Goal: Check status: Check status

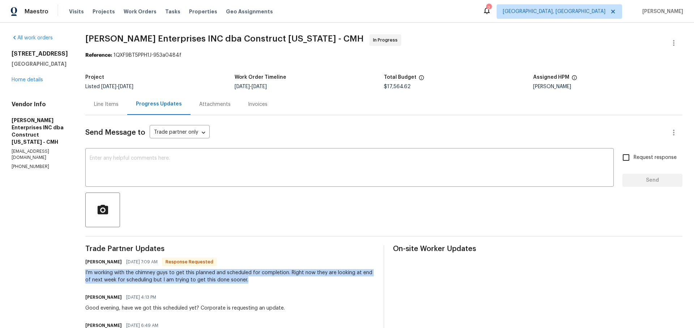
scroll to position [82, 0]
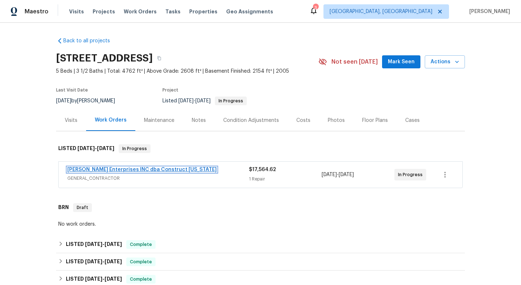
click at [120, 170] on link "[PERSON_NAME] Enterprises INC dba Construct [US_STATE]" at bounding box center [141, 169] width 149 height 5
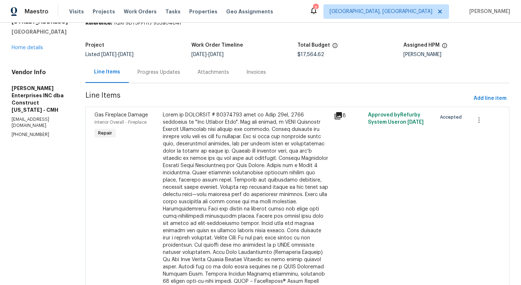
scroll to position [5, 0]
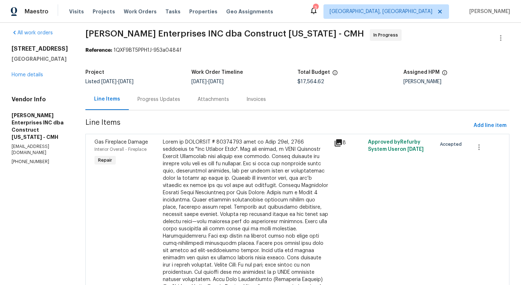
click at [158, 96] on div "Progress Updates" at bounding box center [158, 99] width 43 height 7
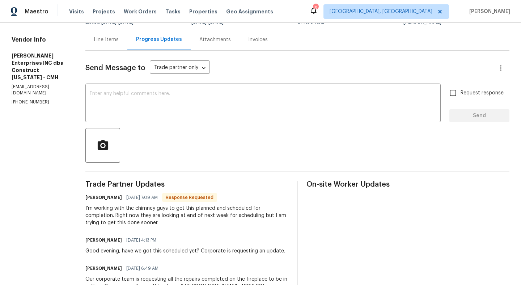
scroll to position [80, 0]
